Goal: Information Seeking & Learning: Learn about a topic

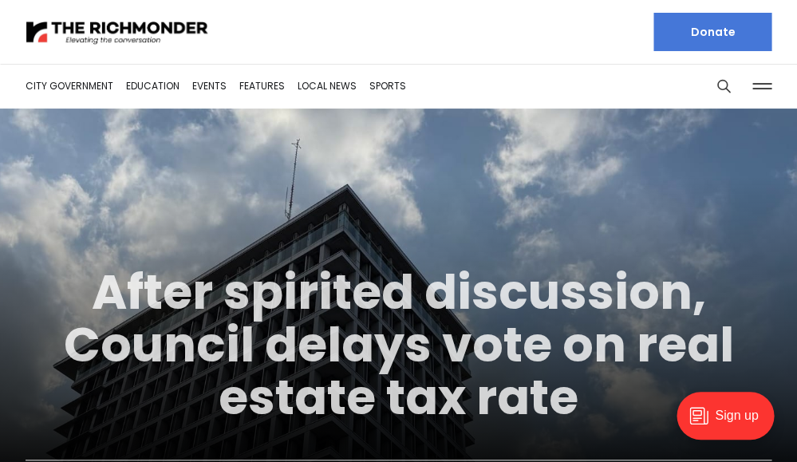
click at [399, 301] on link "After spirited discussion, Council delays vote on real estate tax rate" at bounding box center [399, 344] width 670 height 172
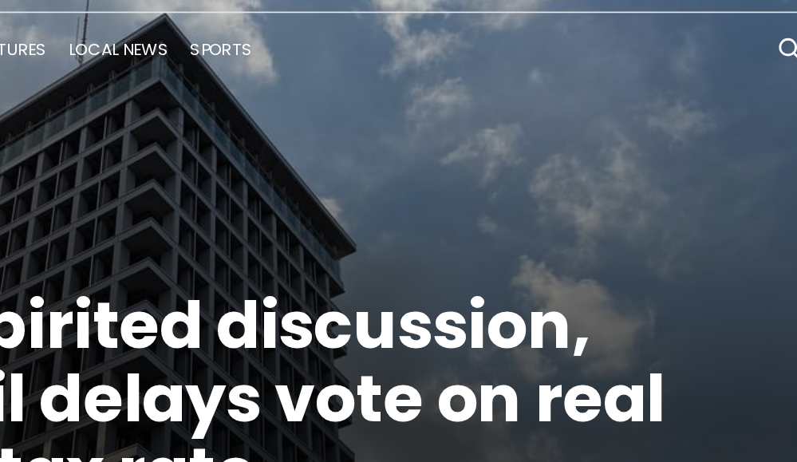
click at [339, 107] on figcaption "City Government After spirited discussion, Council delays vote on real estate t…" at bounding box center [398, 199] width 797 height 392
click at [218, 120] on figcaption "City Government After spirited discussion, Council delays vote on real estate t…" at bounding box center [398, 199] width 797 height 392
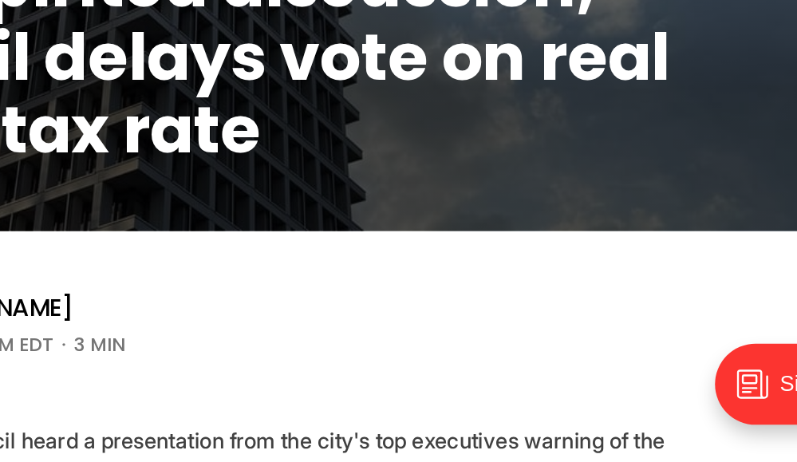
scroll to position [71, 0]
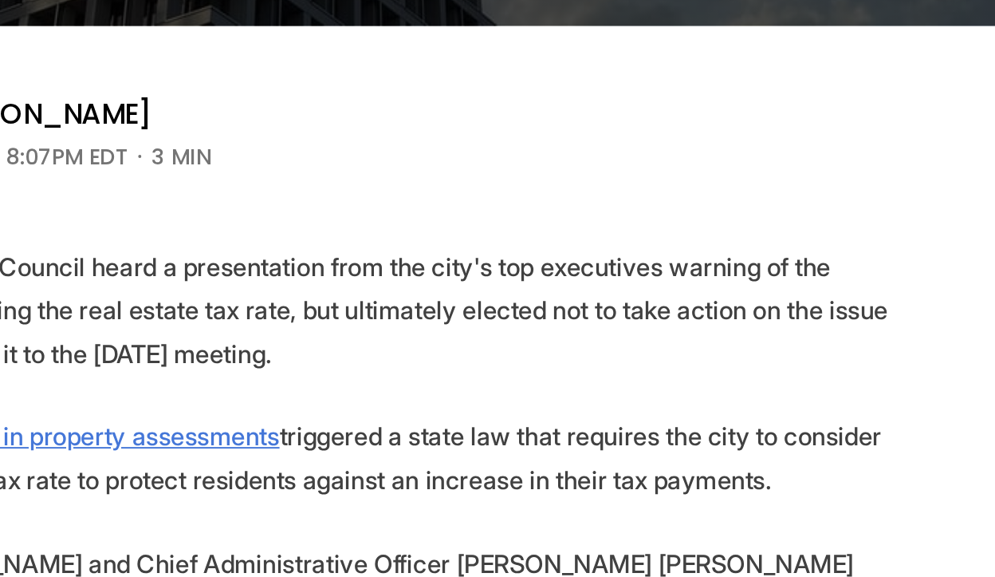
scroll to position [284, 0]
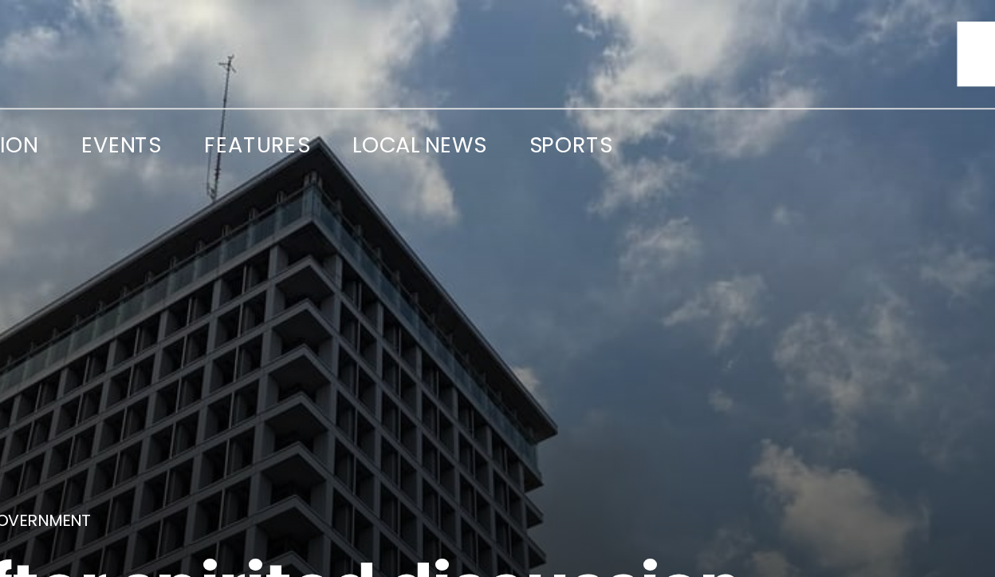
click at [375, 63] on li "Features" at bounding box center [406, 86] width 62 height 86
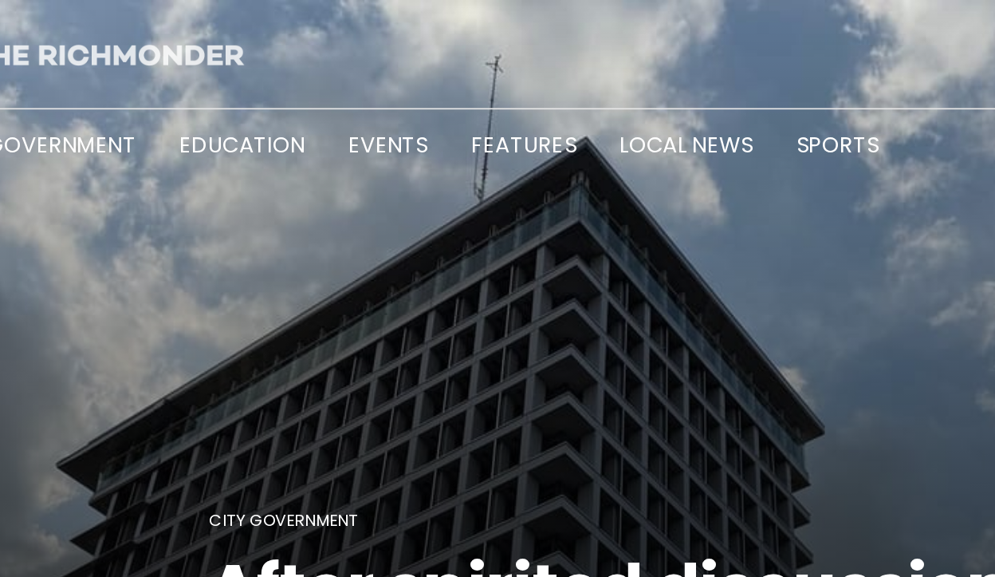
click at [82, 37] on img at bounding box center [148, 32] width 183 height 16
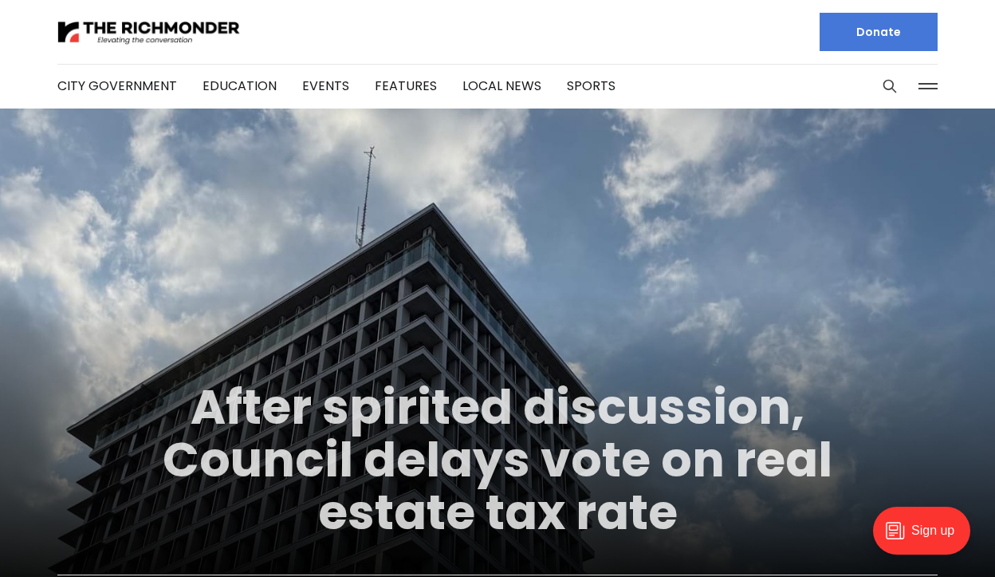
click at [370, 403] on link "After spirited discussion, Council delays vote on real estate tax rate" at bounding box center [498, 459] width 670 height 172
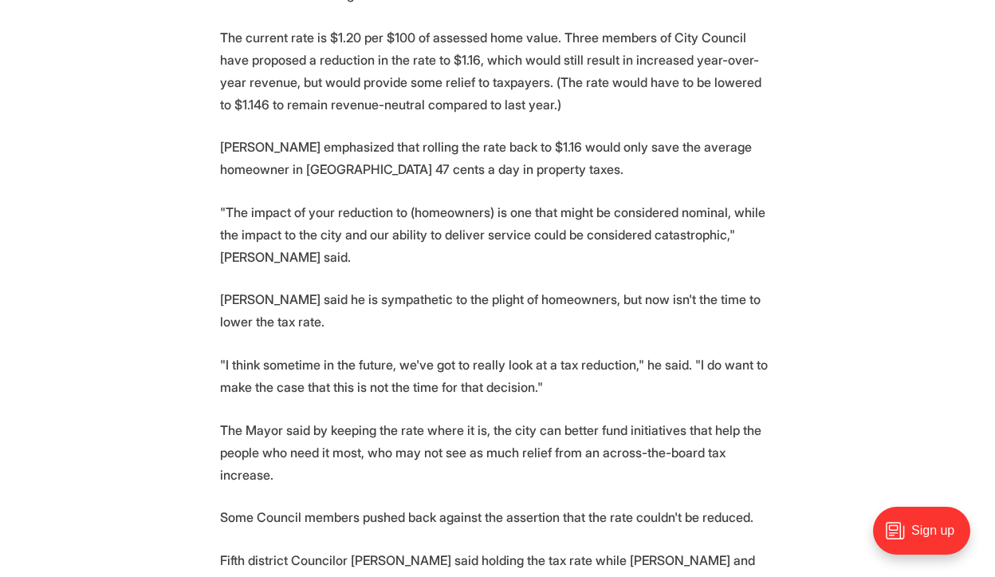
scroll to position [832, 0]
